Goal: Information Seeking & Learning: Learn about a topic

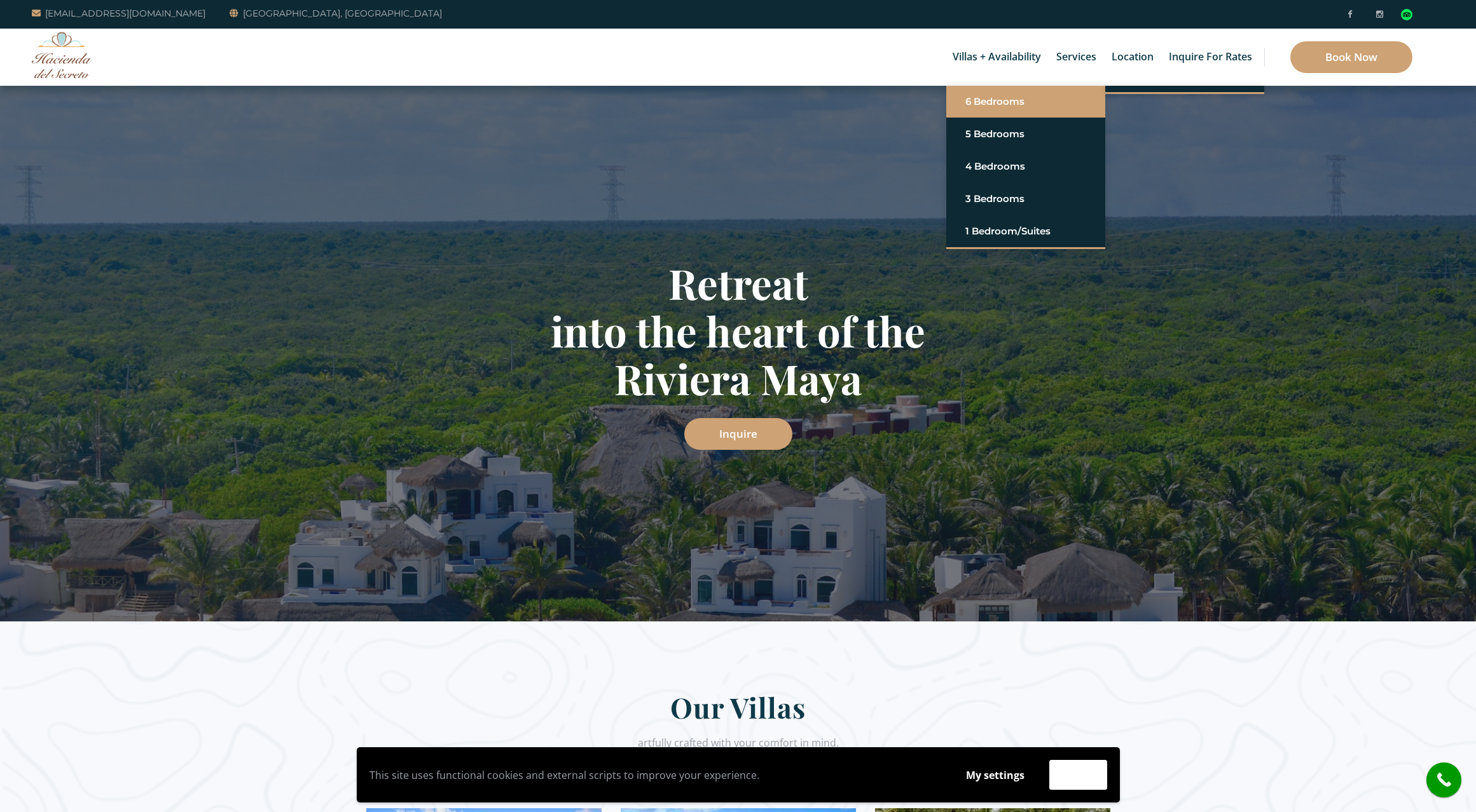
click at [996, 104] on link "6 Bedrooms" at bounding box center [1026, 102] width 121 height 23
click at [1157, 99] on link "Casa del Secreto" at bounding box center [1185, 102] width 121 height 23
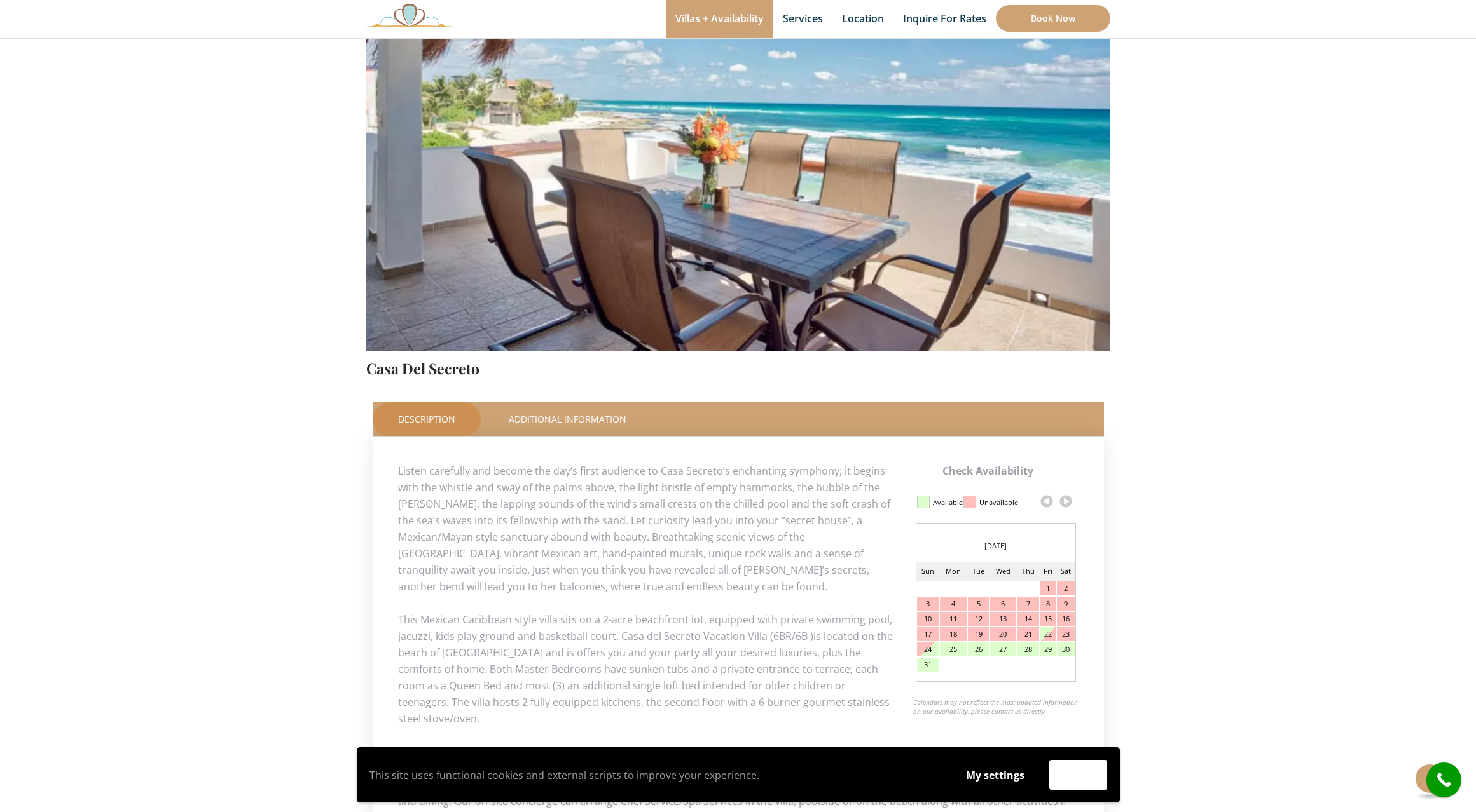
scroll to position [416, 0]
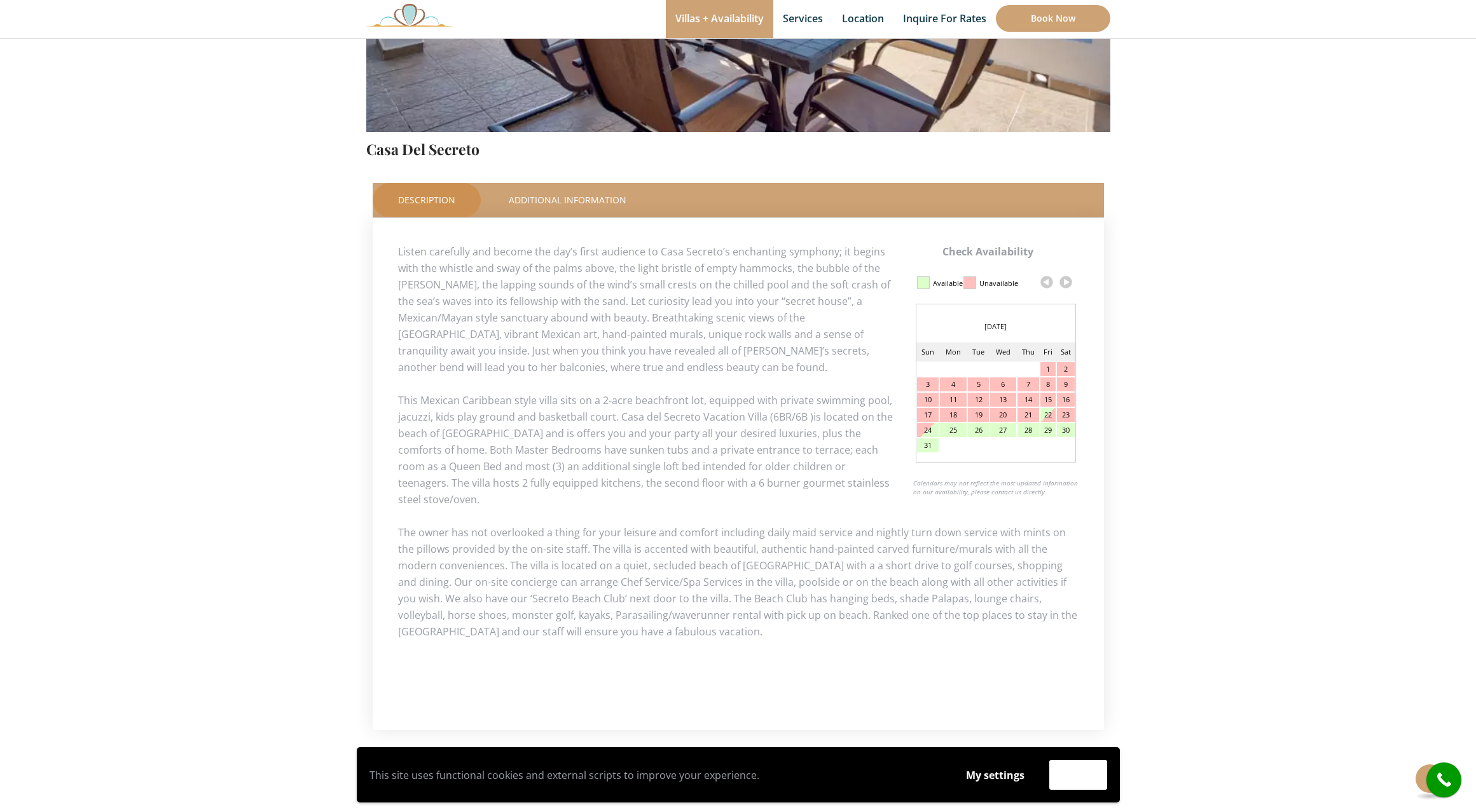
click at [1057, 284] on link at bounding box center [1065, 282] width 19 height 19
click at [1066, 285] on link at bounding box center [1065, 282] width 19 height 19
click at [1067, 282] on link at bounding box center [1065, 282] width 19 height 19
click at [1067, 281] on link at bounding box center [1065, 282] width 19 height 19
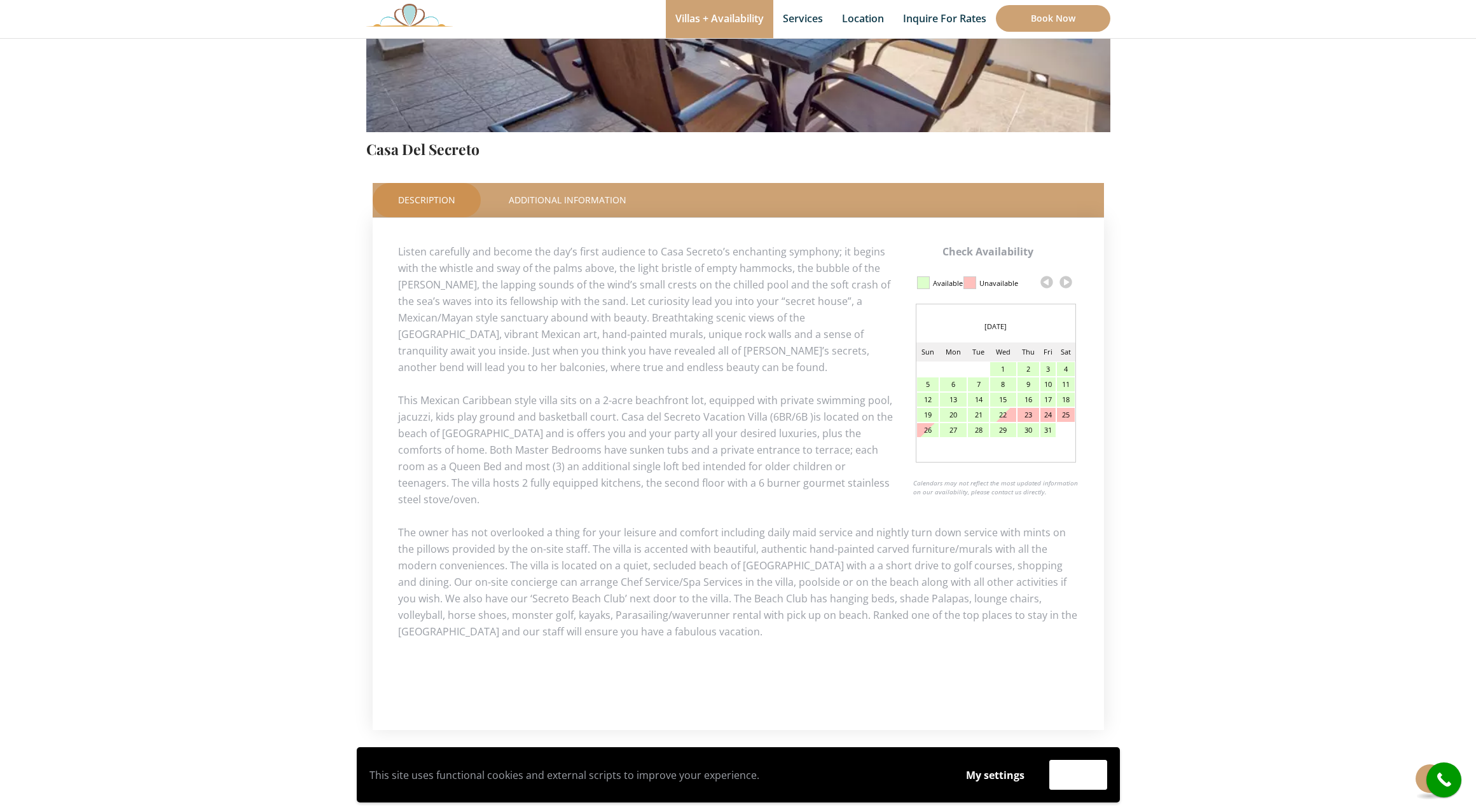
click at [1067, 281] on link at bounding box center [1065, 282] width 19 height 19
